Goal: Information Seeking & Learning: Find specific fact

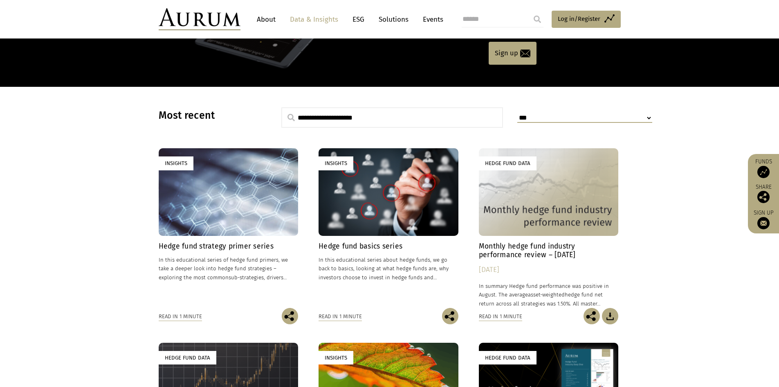
scroll to position [41, 0]
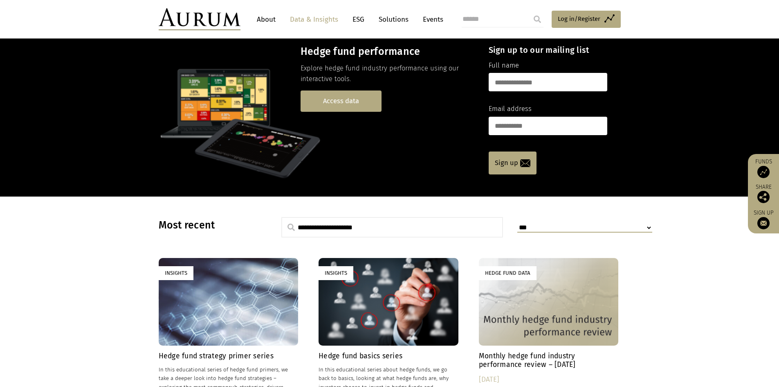
click at [339, 92] on link "Access data" at bounding box center [341, 100] width 81 height 21
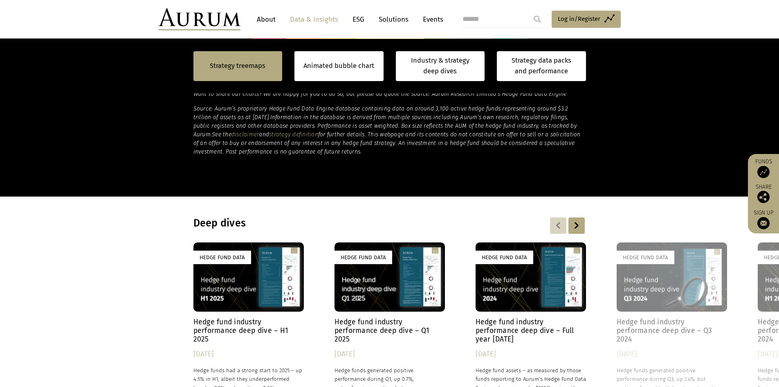
scroll to position [409, 0]
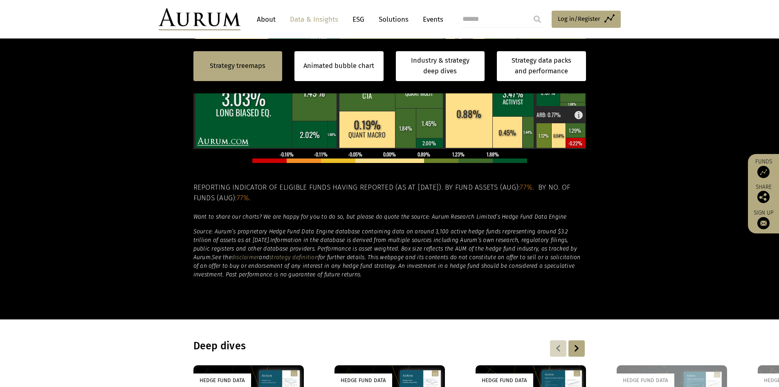
click at [383, 284] on div "By strategy – [DATE] By strategy – [DATE] By strategy – year to date 2016 – [DA…" at bounding box center [390, 80] width 393 height 437
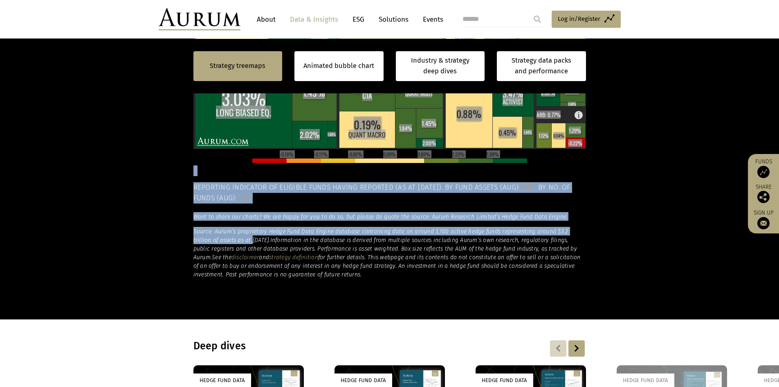
drag, startPoint x: 392, startPoint y: 278, endPoint x: 234, endPoint y: 236, distance: 164.3
click at [234, 236] on div "By strategy – [DATE] By strategy – [DATE] By strategy – year to date 2016 – [DA…" at bounding box center [390, 80] width 393 height 437
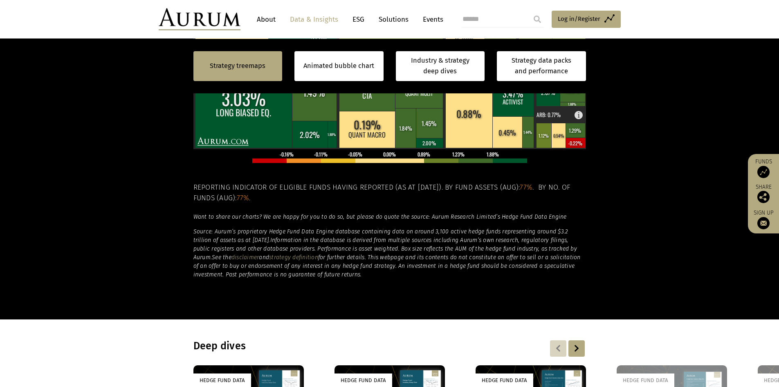
click at [297, 269] on h6 "Source: Aurum’s proprietary Hedge Fund Data Engine database containing data on …" at bounding box center [390, 253] width 393 height 52
drag, startPoint x: 381, startPoint y: 275, endPoint x: 193, endPoint y: 228, distance: 194.4
click at [193, 228] on div "By strategy – [DATE] By strategy – [DATE] By strategy – year to date 2016 – [DA…" at bounding box center [389, 80] width 409 height 437
click at [368, 270] on h6 "Source: Aurum’s proprietary Hedge Fund Data Engine database containing data on …" at bounding box center [390, 253] width 393 height 52
drag, startPoint x: 371, startPoint y: 270, endPoint x: 194, endPoint y: 230, distance: 181.0
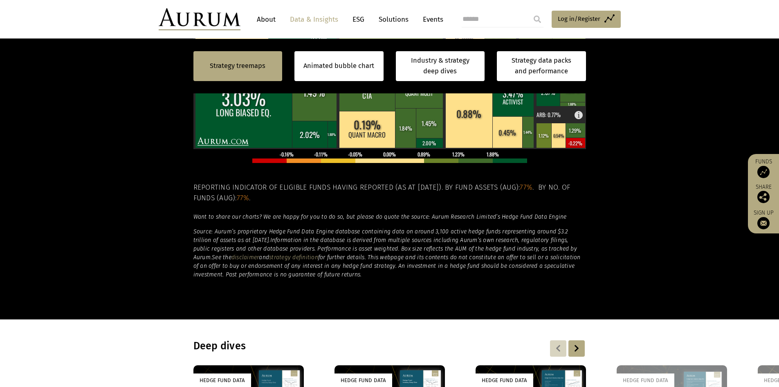
click at [194, 230] on h6 "Source: Aurum’s proprietary Hedge Fund Data Engine database containing data on …" at bounding box center [390, 253] width 393 height 52
copy h6 "Source: Aurum’s proprietary Hedge Fund Data Engine database containing data on …"
drag, startPoint x: 278, startPoint y: 284, endPoint x: 280, endPoint y: 291, distance: 7.0
click at [278, 284] on div "By strategy – [DATE] By strategy – [DATE] By strategy – year to date 2016 – [DA…" at bounding box center [390, 80] width 393 height 437
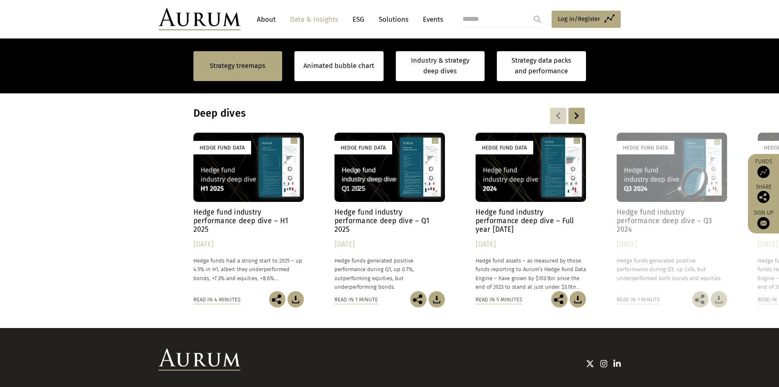
scroll to position [609, 0]
